Goal: Feedback & Contribution: Leave review/rating

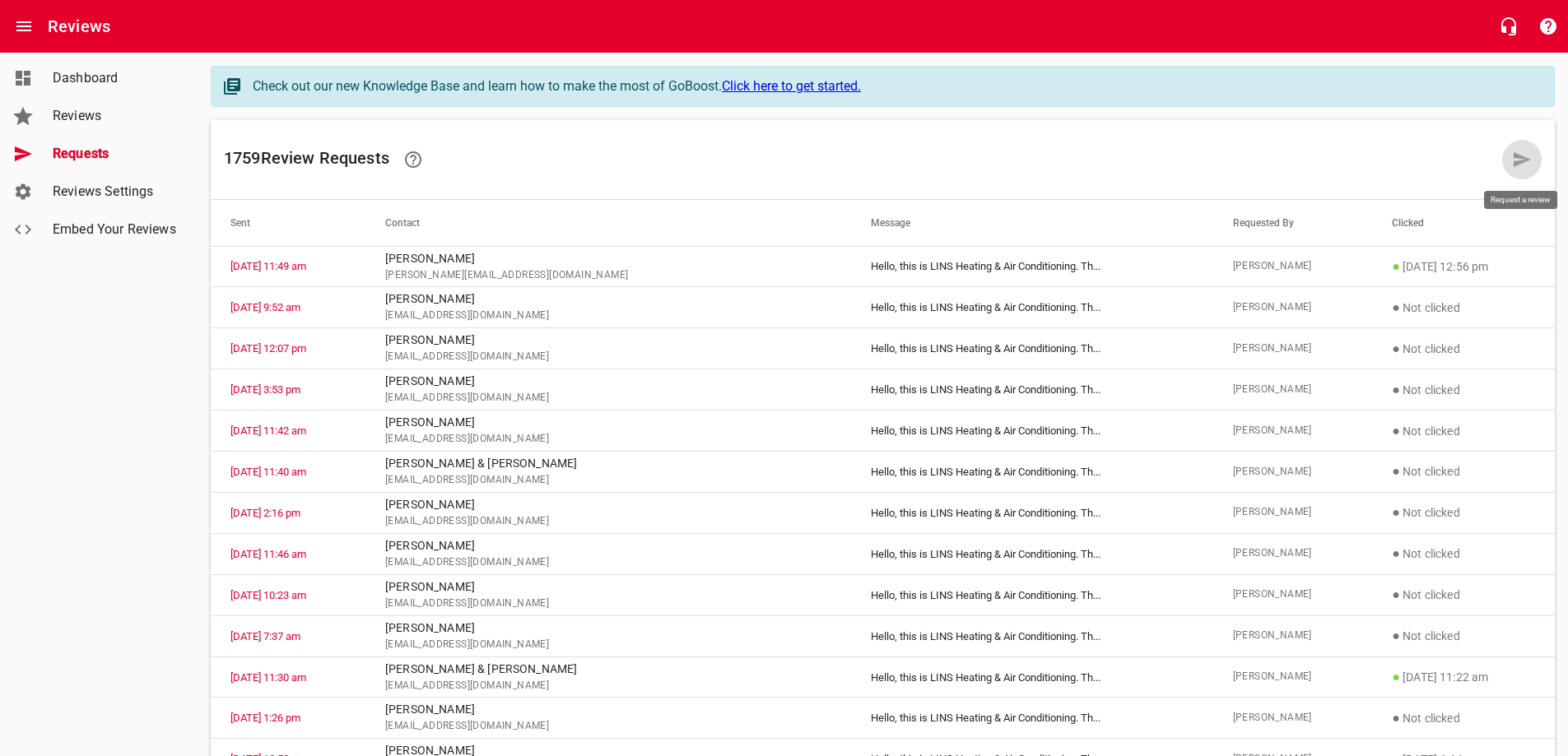
click at [1513, 161] on icon at bounding box center [1522, 160] width 20 height 20
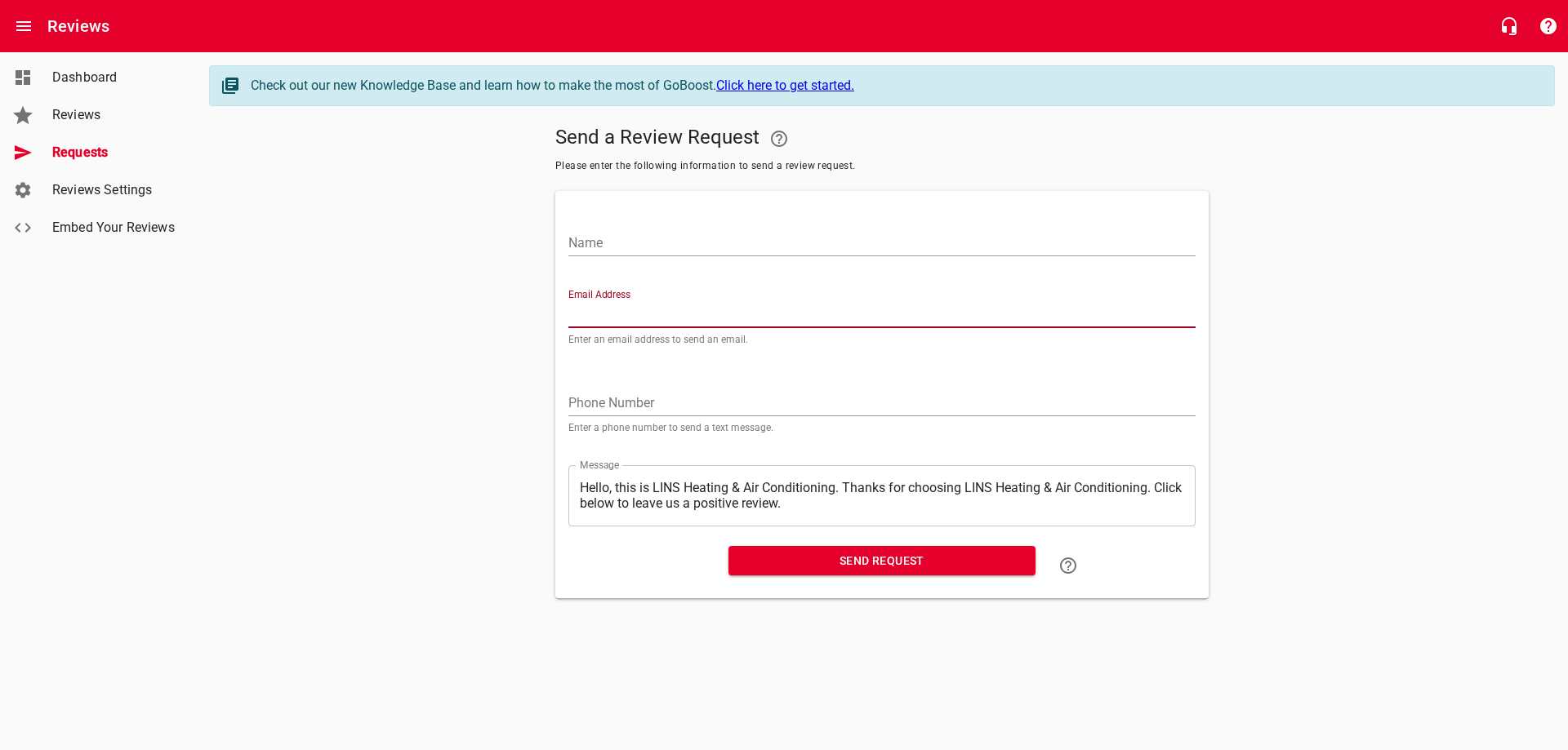
click at [612, 308] on input "Email Address" at bounding box center [882, 315] width 628 height 26
paste input "[EMAIL_ADDRESS][DOMAIN_NAME]"
type input "[EMAIL_ADDRESS][DOMAIN_NAME]"
click at [659, 238] on input "Name" at bounding box center [882, 244] width 628 height 26
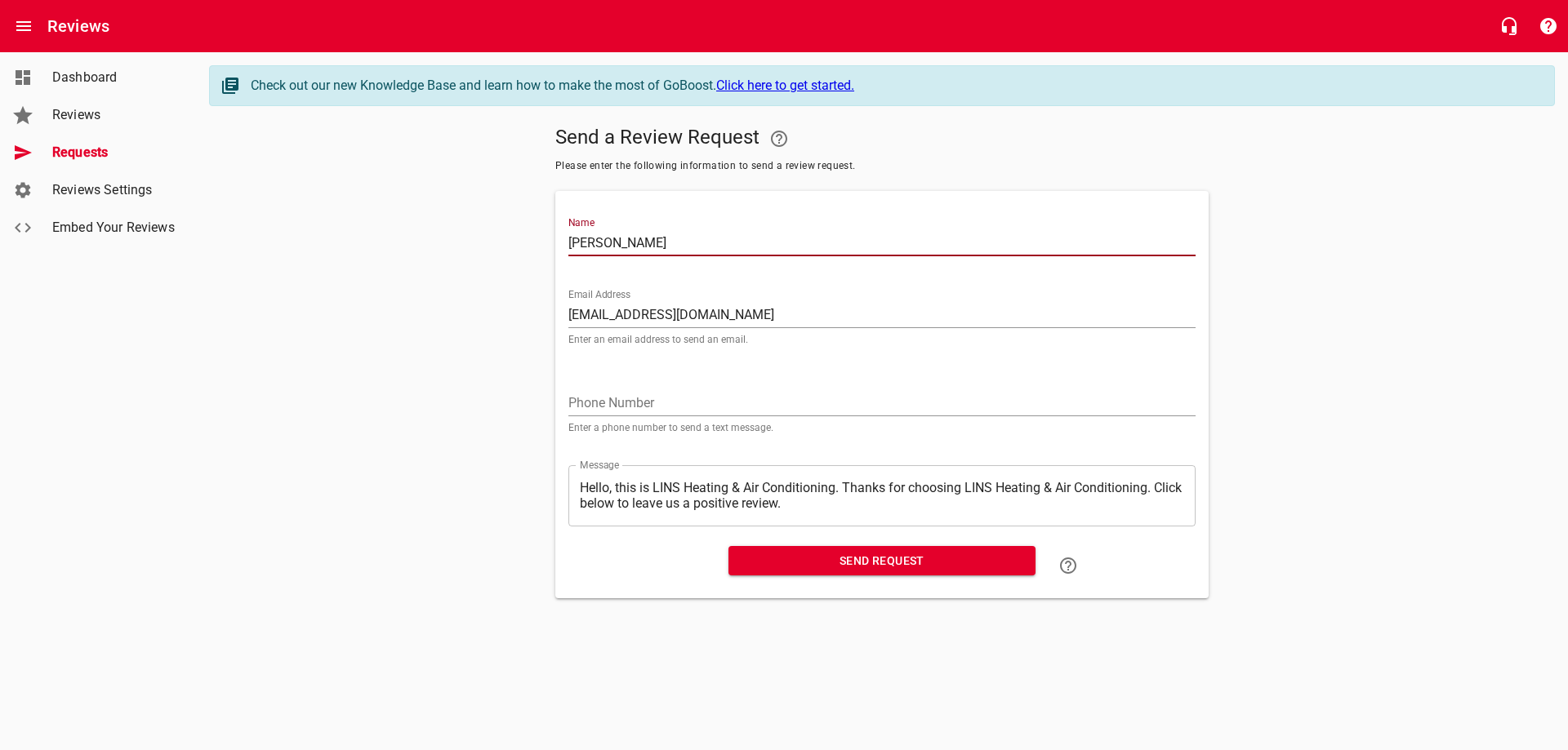
type input "[PERSON_NAME]"
click at [876, 563] on span "Send Request" at bounding box center [882, 561] width 281 height 21
